Goal: Task Accomplishment & Management: Manage account settings

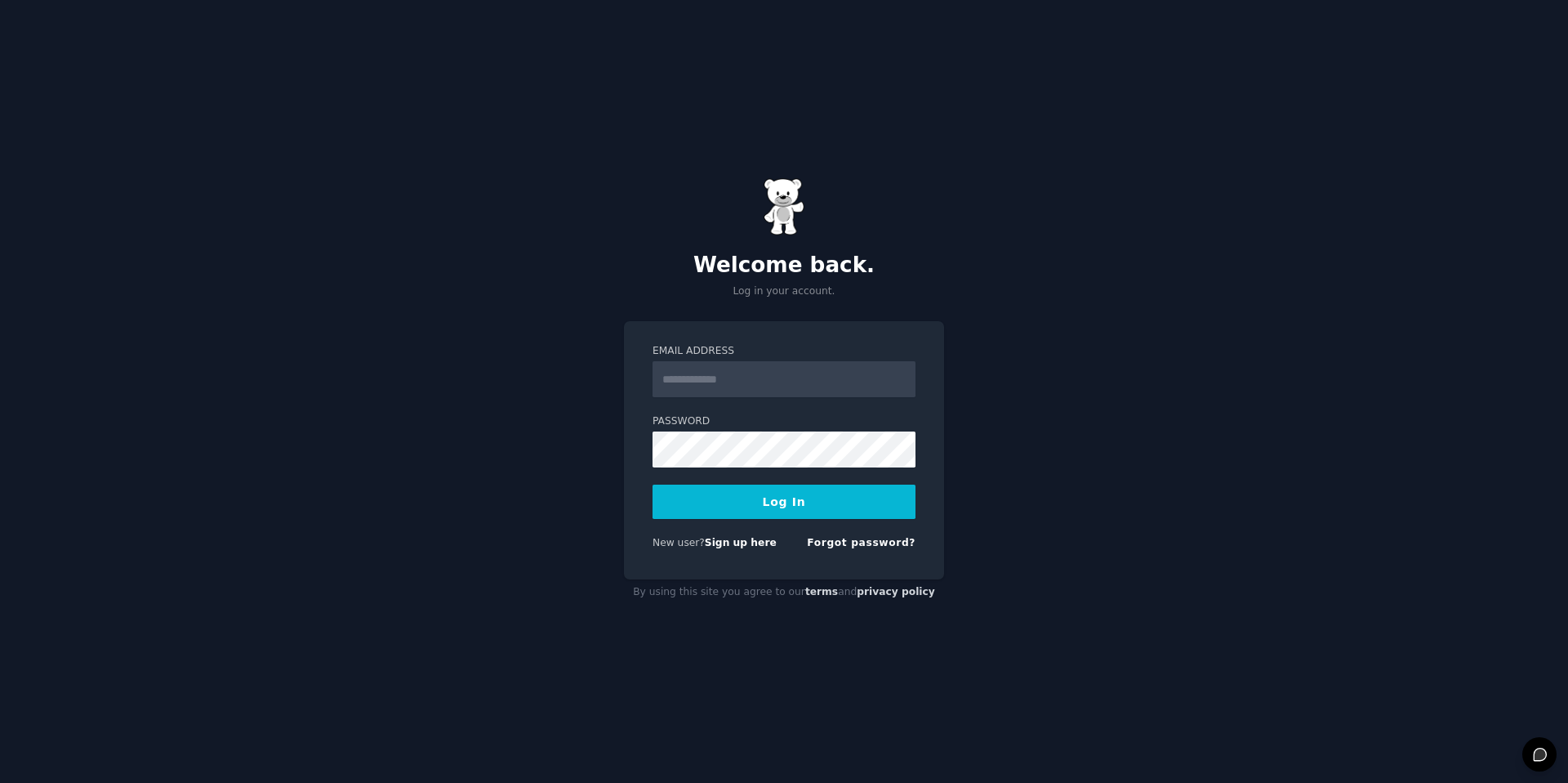
click at [0, 782] on com-1password-button at bounding box center [0, 783] width 0 height 0
type input "**********"
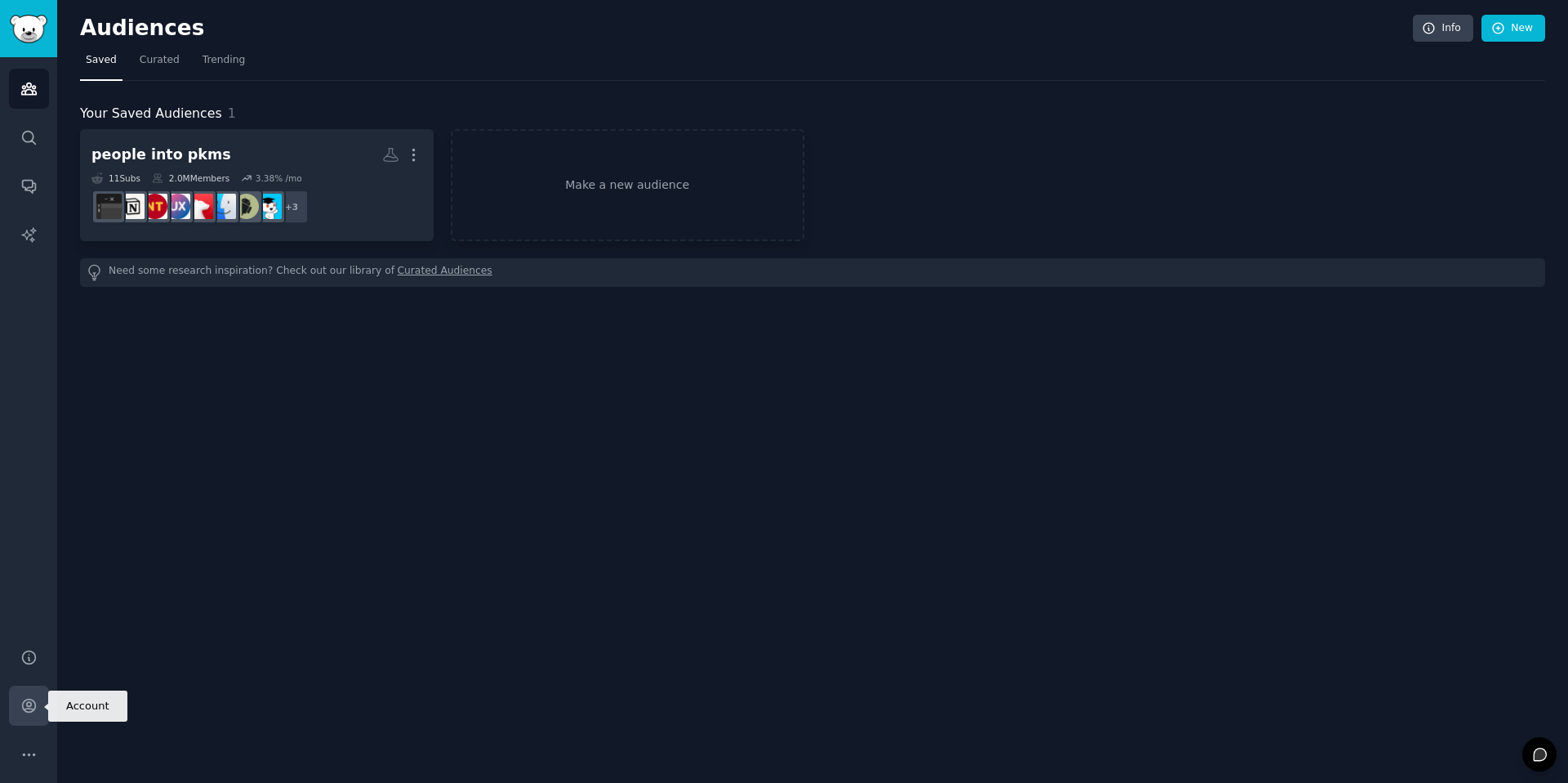
click at [23, 705] on icon "Sidebar" at bounding box center [29, 706] width 17 height 17
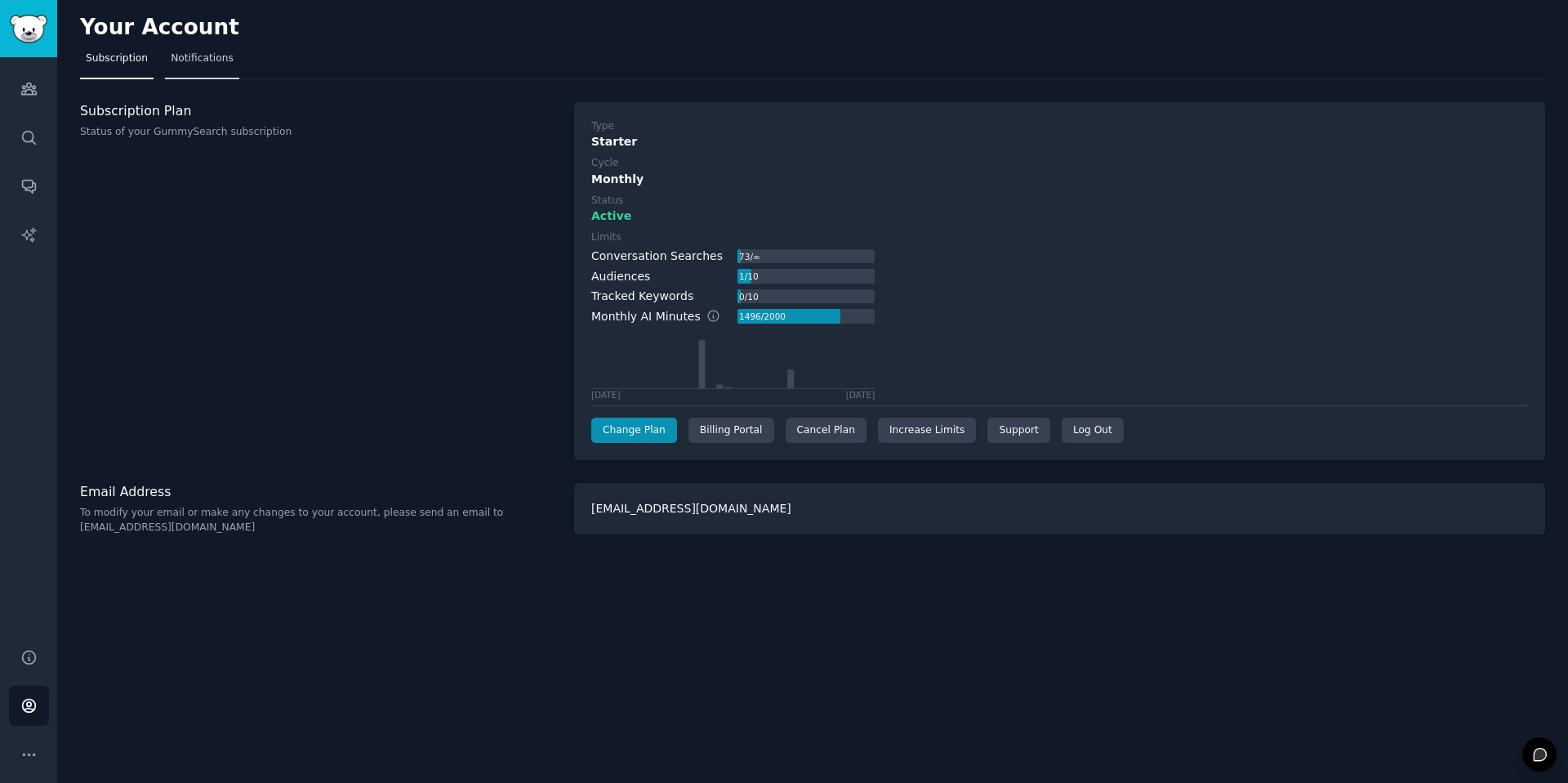
click at [194, 58] on span "Notifications" at bounding box center [203, 59] width 63 height 15
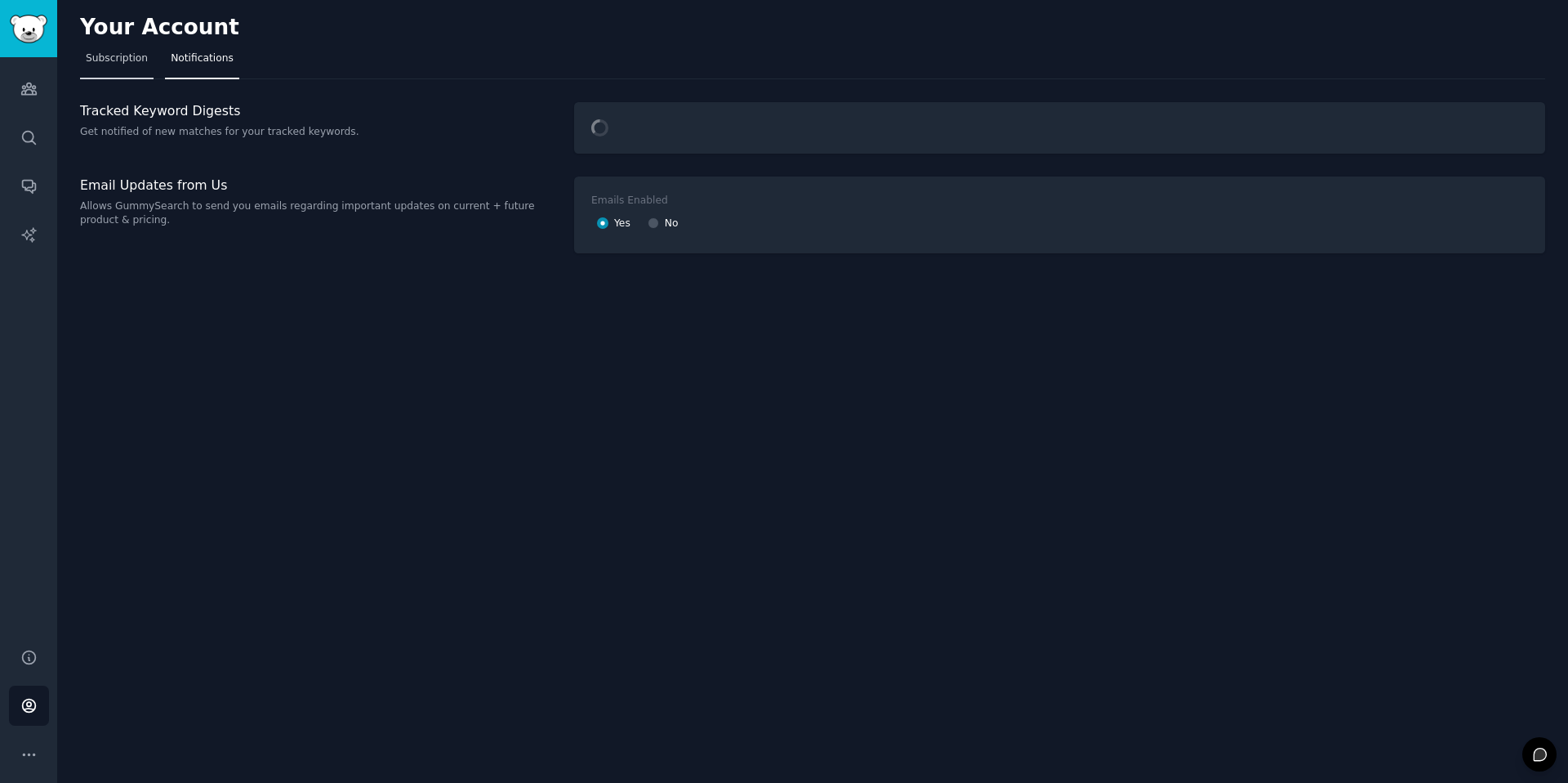
click at [97, 51] on span "Subscription" at bounding box center [116, 59] width 62 height 15
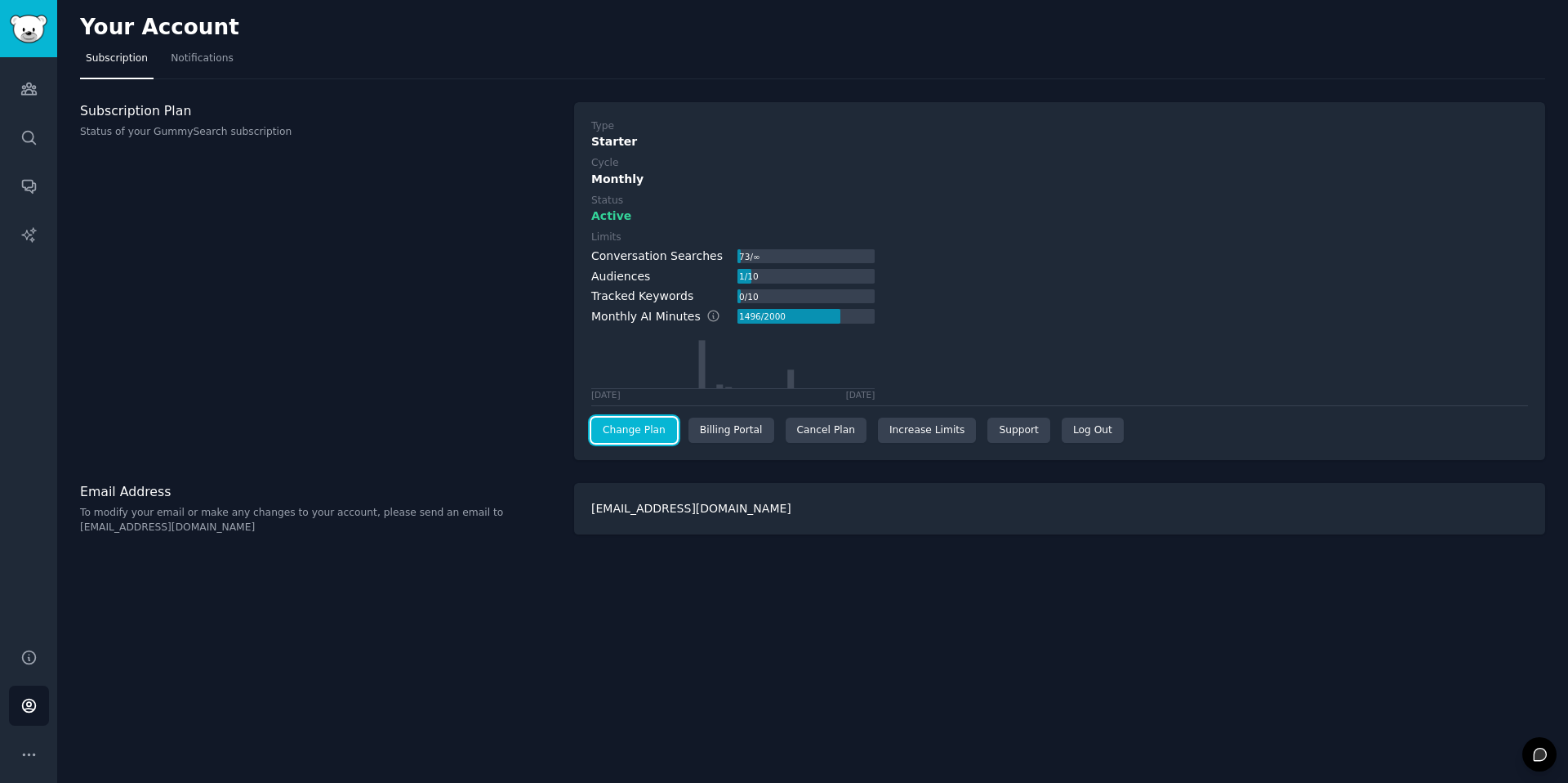
click at [650, 431] on link "Change Plan" at bounding box center [634, 431] width 86 height 26
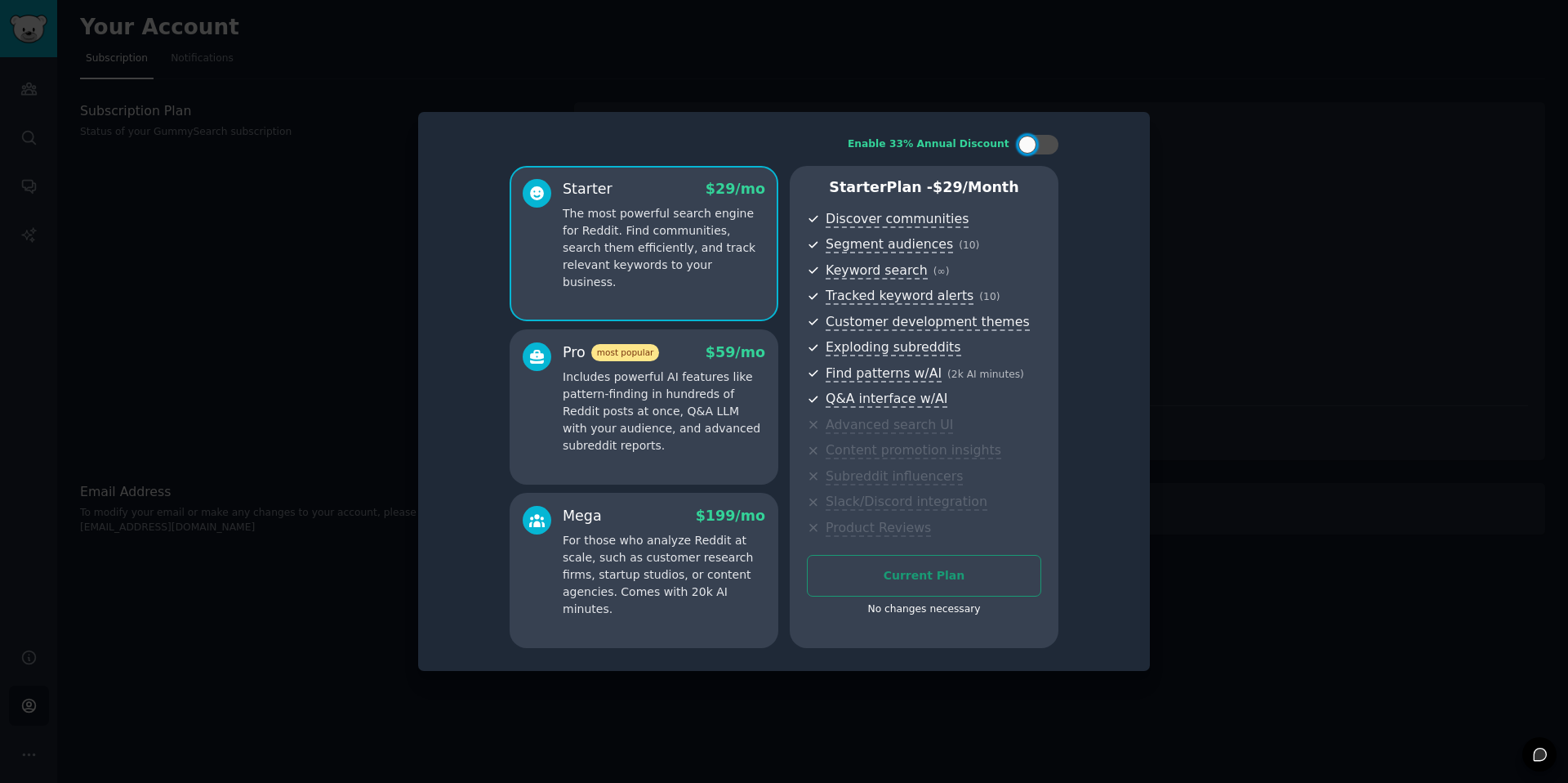
click at [1378, 136] on div at bounding box center [784, 392] width 1568 height 783
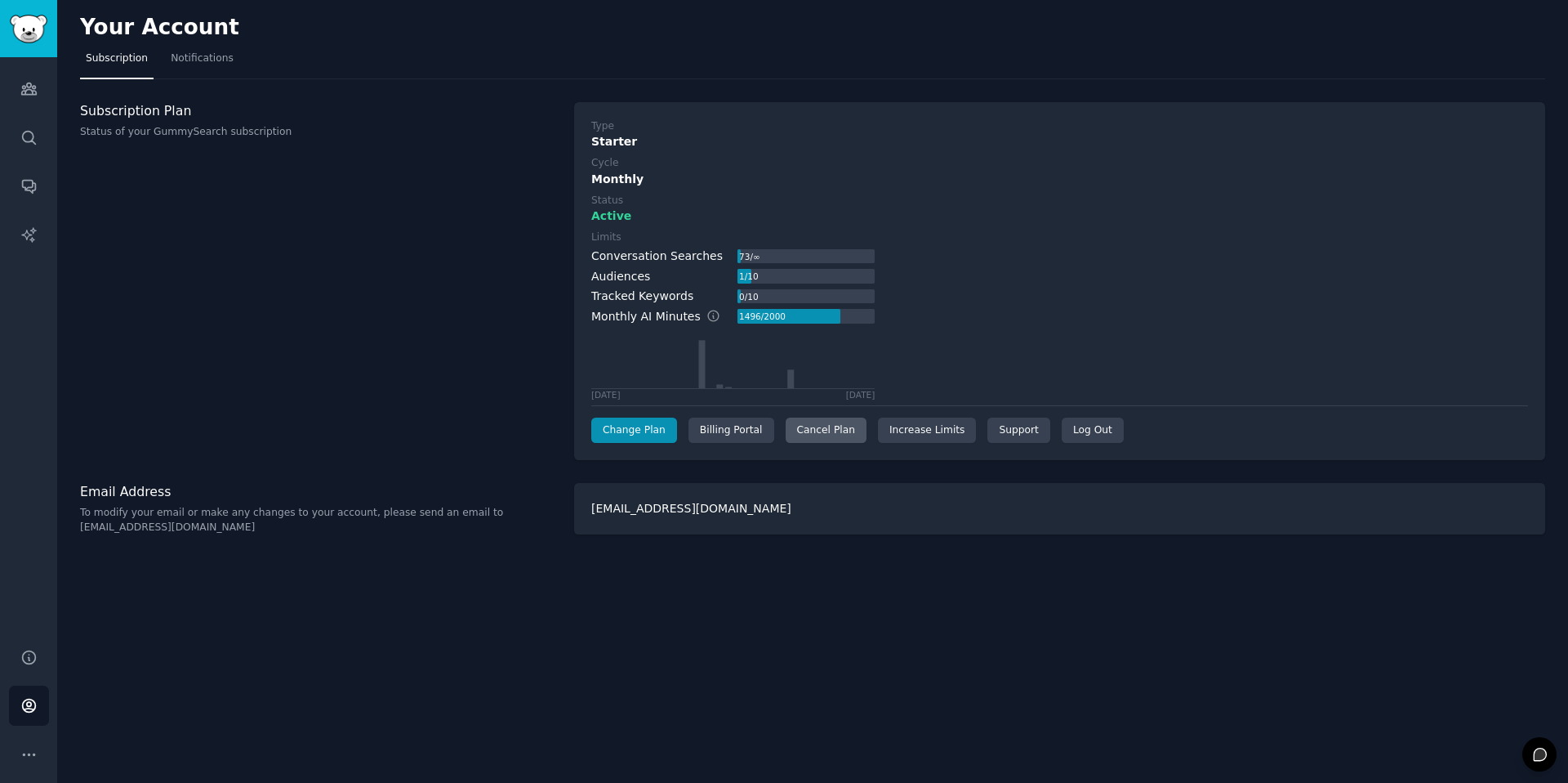
click at [798, 435] on div "Cancel Plan" at bounding box center [825, 431] width 81 height 26
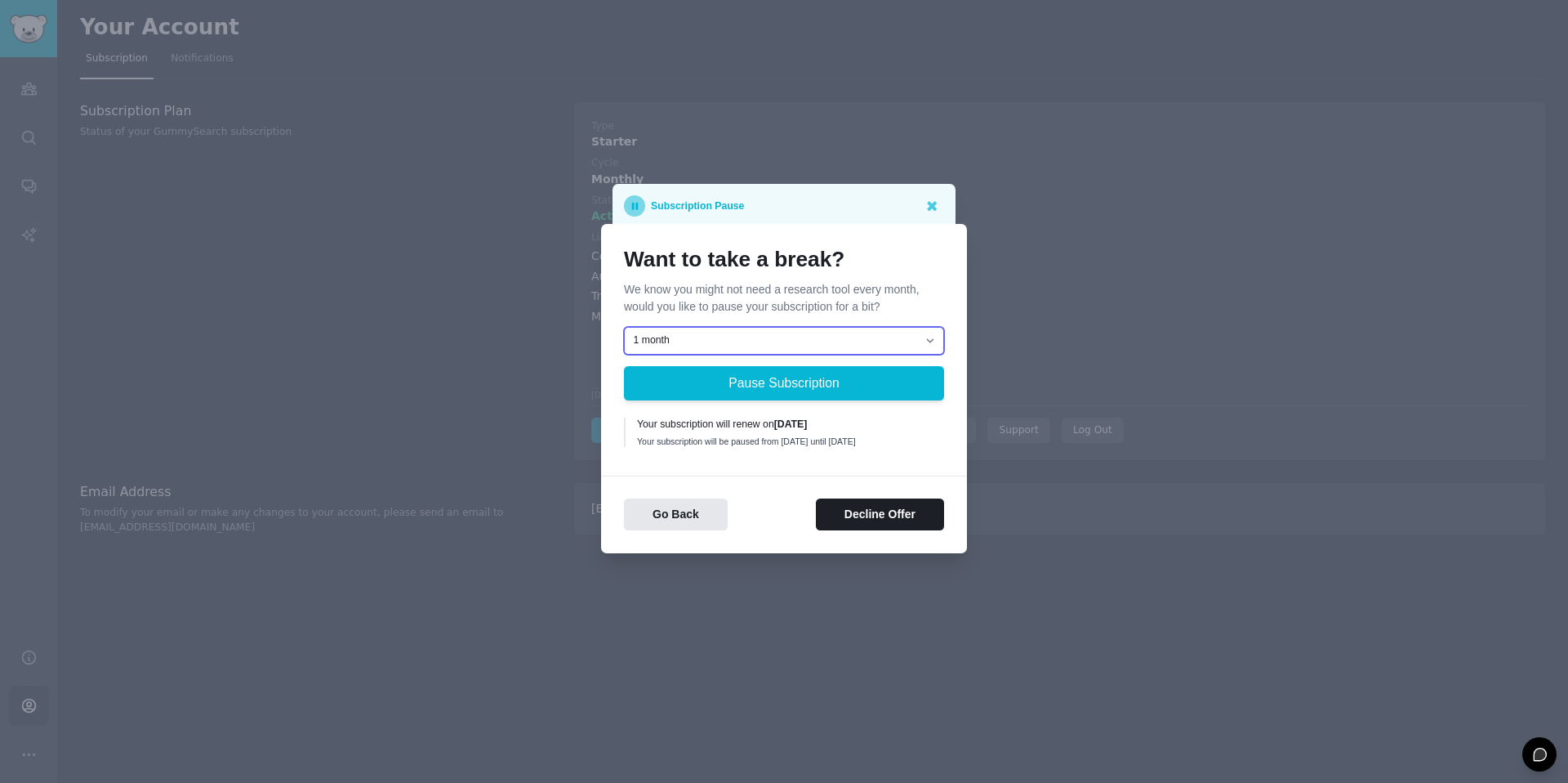
click at [722, 343] on select "1 month 2 months 3 months Choose a custom date to resume" at bounding box center [784, 341] width 320 height 28
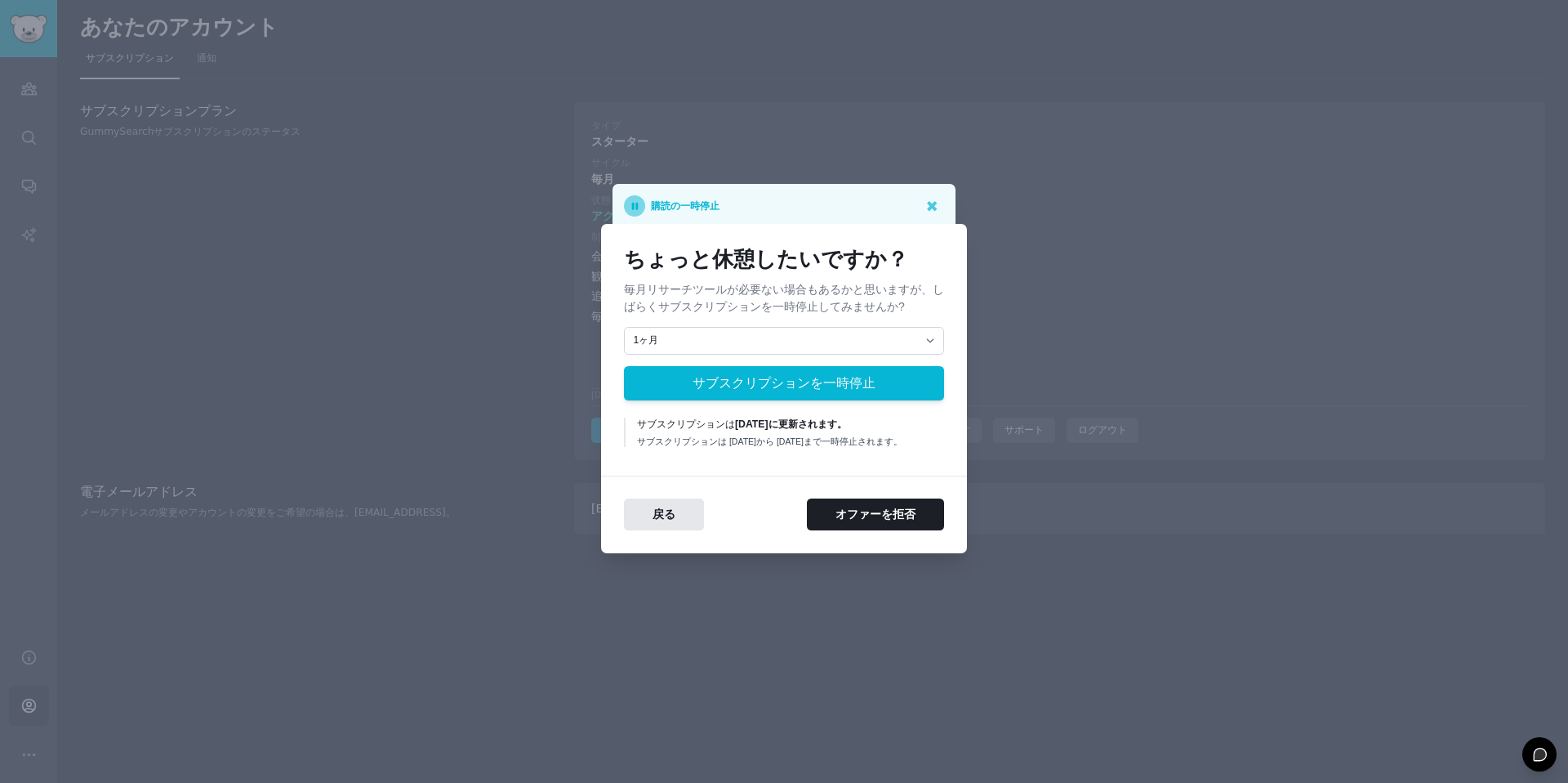
click at [818, 302] on font "毎月リサーチツールが必要ない場合もあるかと思いますが、しばらくサブスクリプションを一時停止してみませんか?" at bounding box center [784, 298] width 320 height 31
click at [801, 332] on select "1ヶ月 2ヶ月 3ヶ月 再開するカスタム日付を選択してください" at bounding box center [784, 341] width 320 height 28
click at [859, 518] on font "オファーを拒否" at bounding box center [876, 514] width 80 height 13
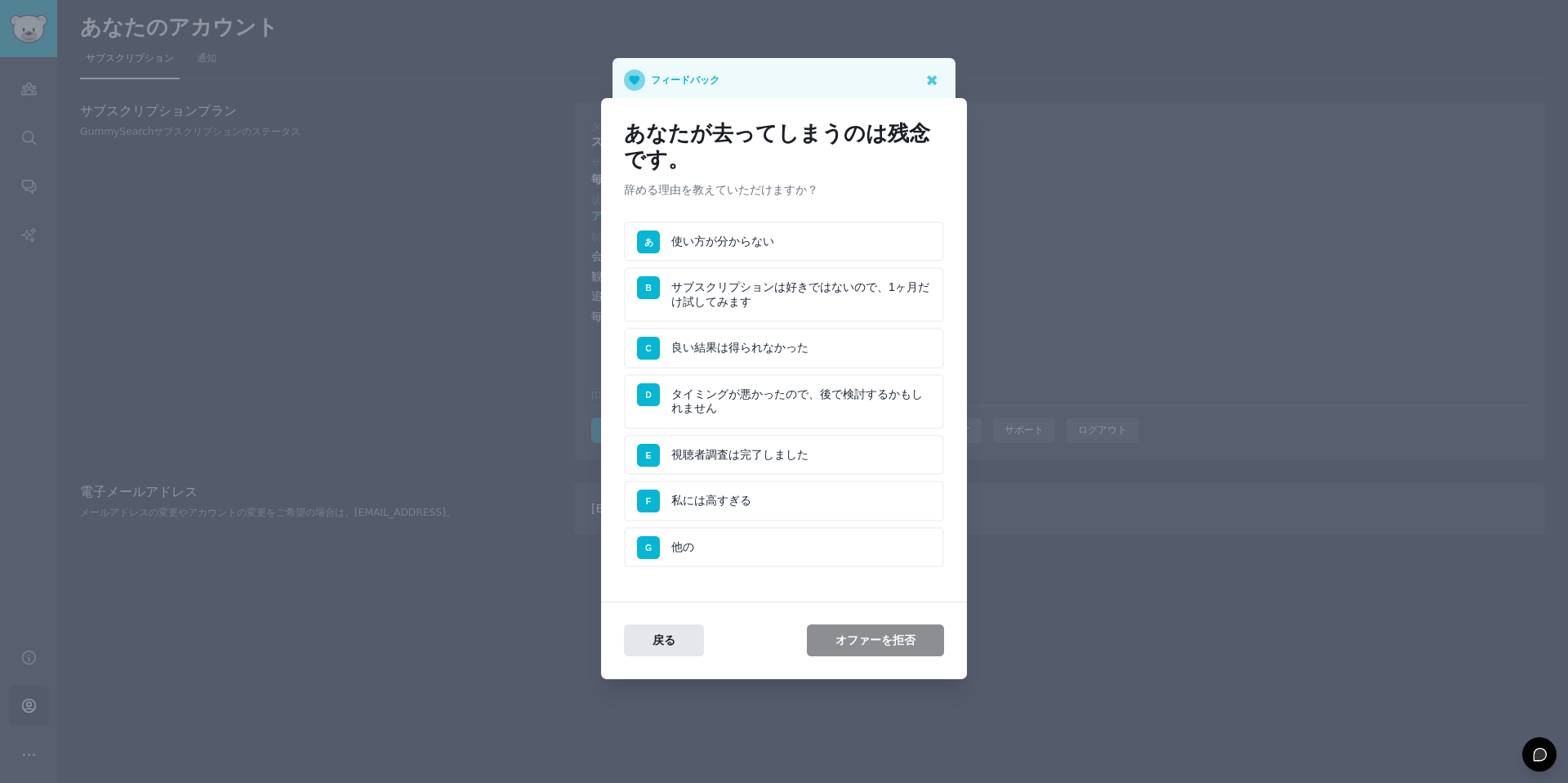
click at [728, 513] on li "F 私には高すぎる" at bounding box center [784, 501] width 320 height 41
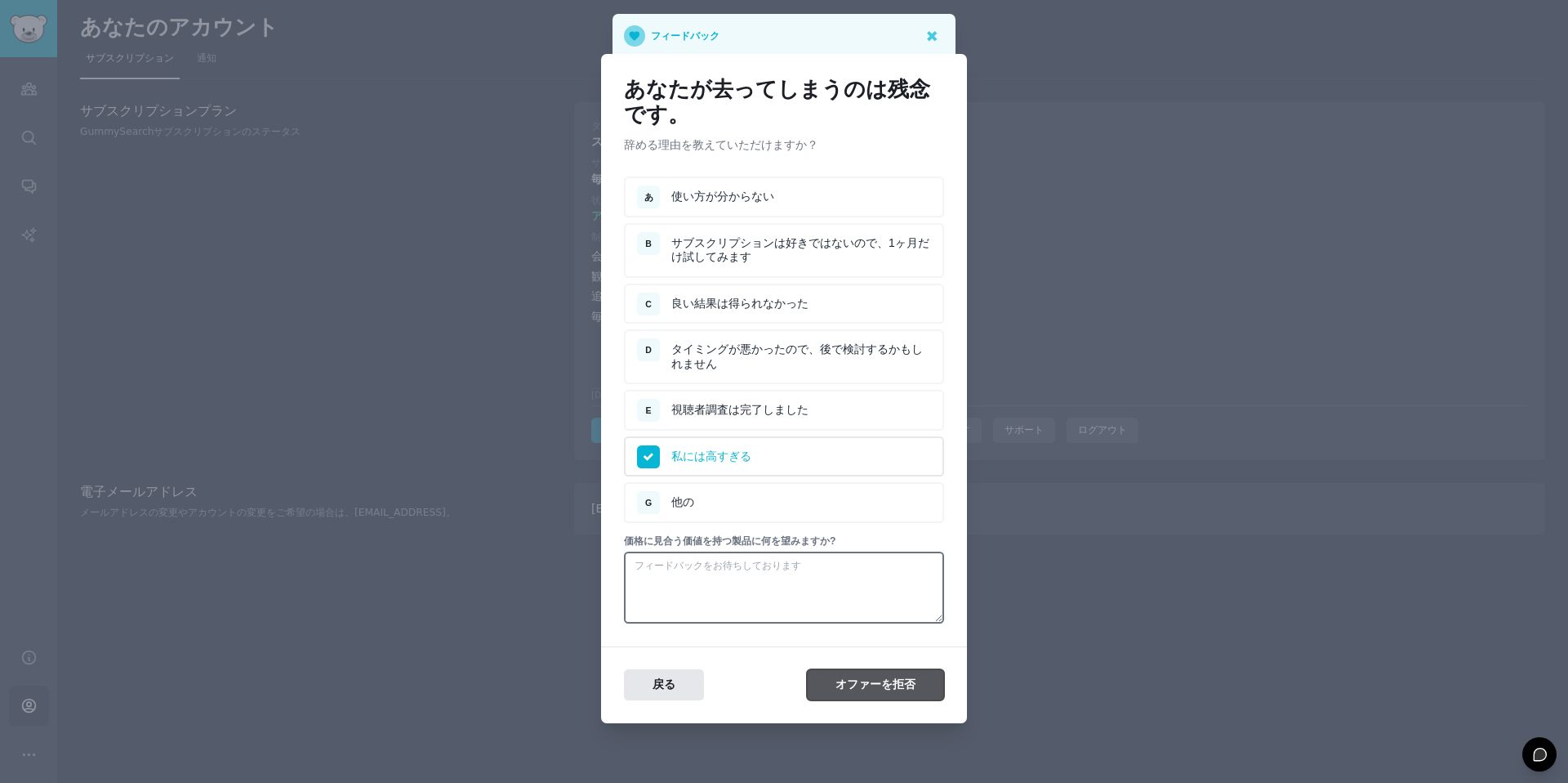
click at [866, 675] on button "オファーを拒否" at bounding box center [876, 685] width 138 height 32
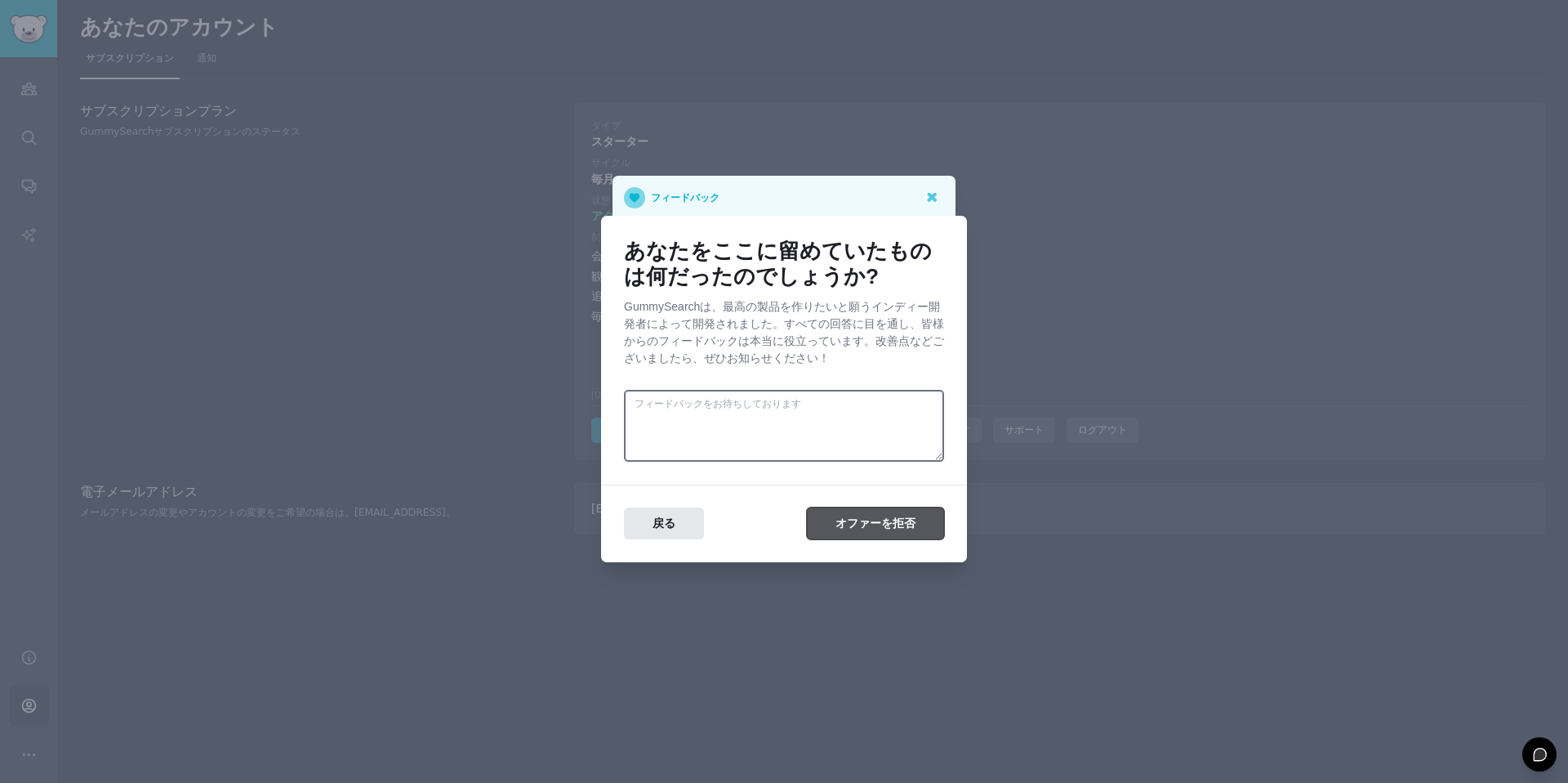
click at [876, 524] on font "オファーを拒否" at bounding box center [876, 523] width 80 height 13
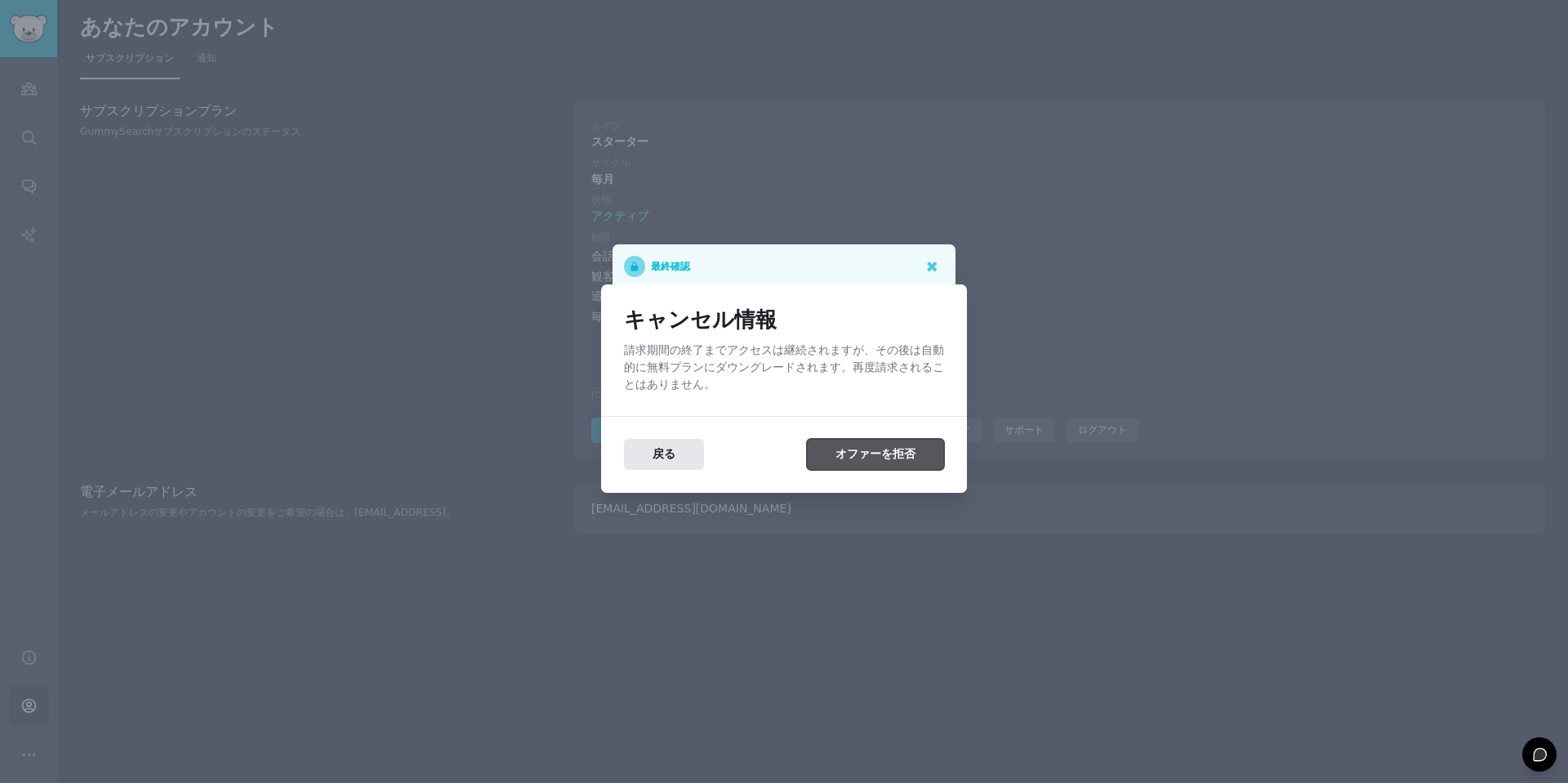
click at [866, 451] on font "オファーを拒否" at bounding box center [876, 454] width 80 height 13
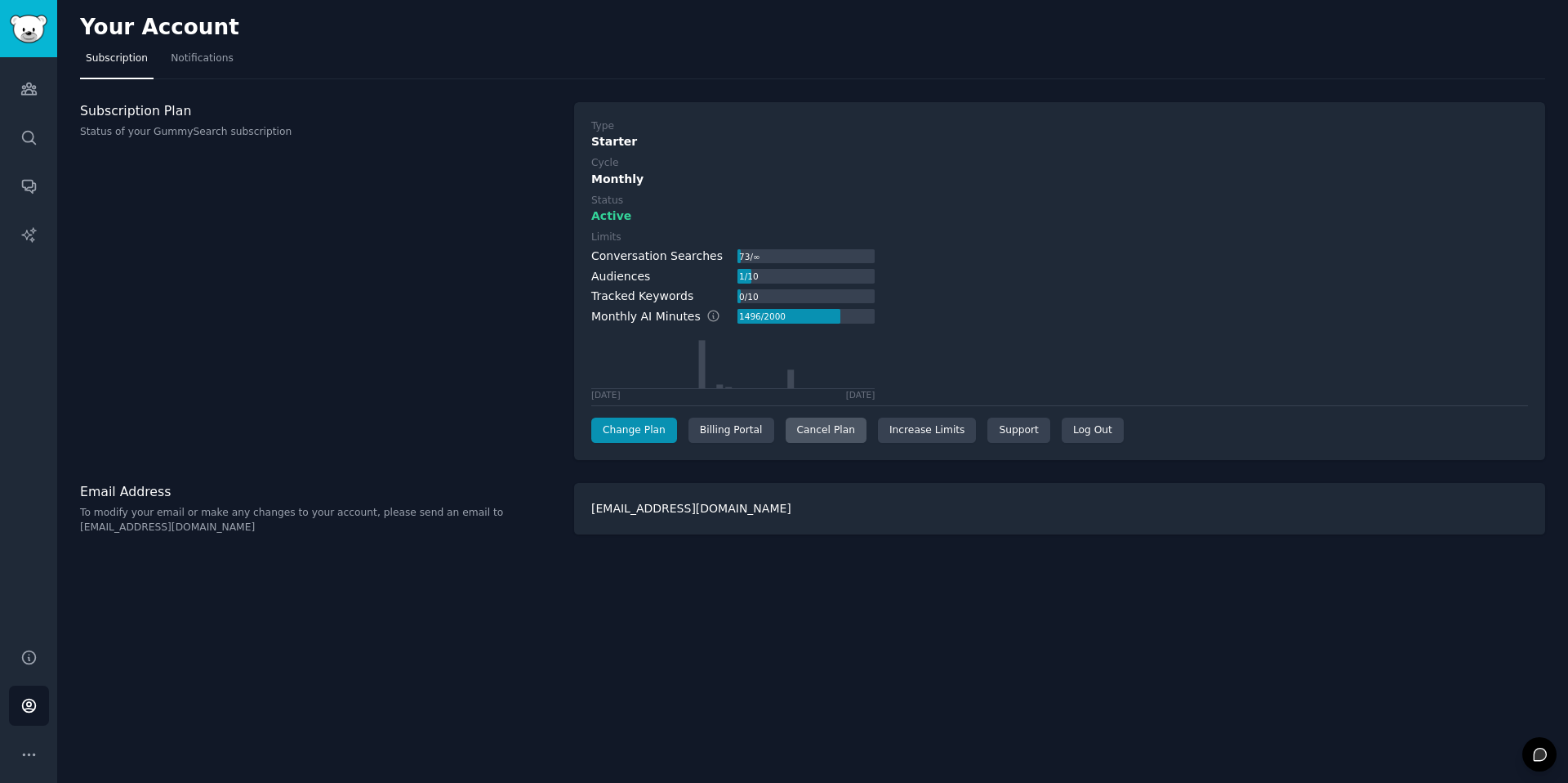
click at [816, 424] on div "Cancel Plan" at bounding box center [825, 431] width 81 height 26
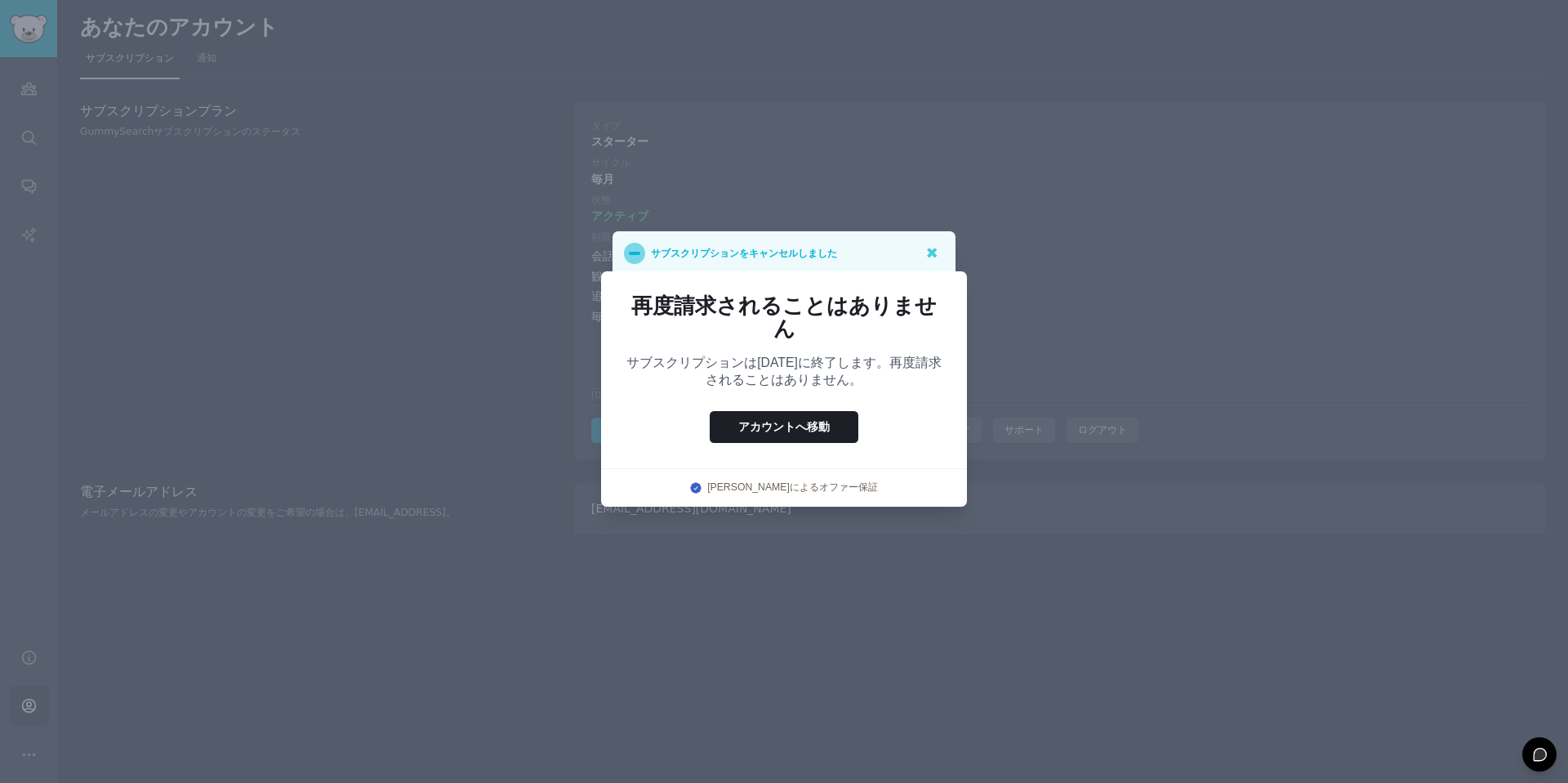
click at [321, 6] on div at bounding box center [784, 392] width 1568 height 783
